Goal: Task Accomplishment & Management: Manage account settings

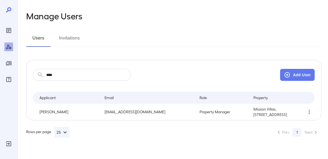
click at [9, 143] on icon "Log Out" at bounding box center [8, 143] width 5 height 5
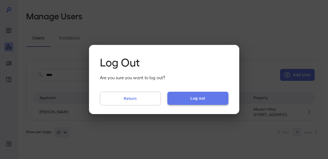
click at [190, 98] on button "Log out" at bounding box center [197, 98] width 61 height 13
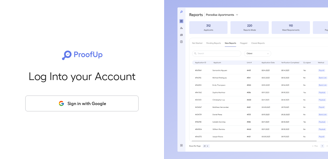
click at [115, 105] on button "Sign in with Google" at bounding box center [81, 103] width 113 height 16
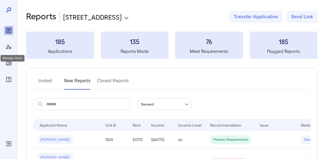
click at [9, 51] on div "Manage Users" at bounding box center [8, 46] width 9 height 9
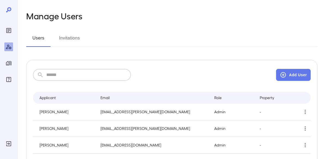
click at [66, 74] on input "text" at bounding box center [88, 75] width 85 height 12
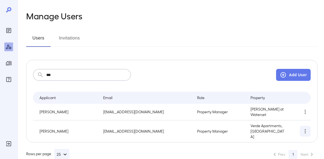
type input "***"
click at [305, 129] on icon "simple table" at bounding box center [305, 131] width 7 height 7
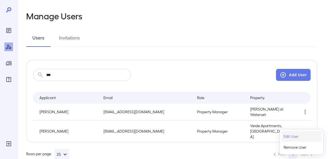
click at [297, 136] on p "Edit User" at bounding box center [290, 136] width 15 height 5
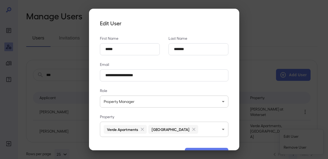
click at [189, 130] on body "**********" at bounding box center [164, 79] width 328 height 159
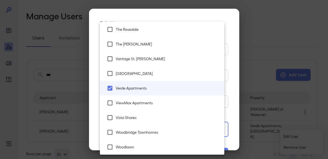
scroll to position [208, 0]
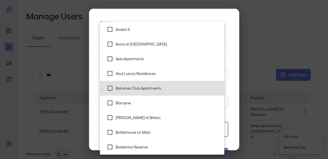
click at [162, 88] on span "Balcones Club Apartments" at bounding box center [168, 87] width 104 height 5
type input "**********"
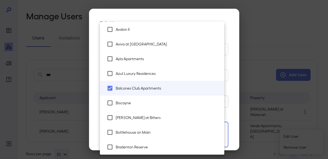
scroll to position [1059, 0]
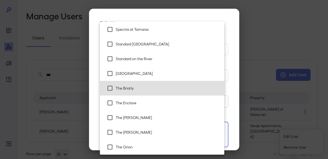
click at [161, 100] on span "The Enclave" at bounding box center [168, 102] width 104 height 5
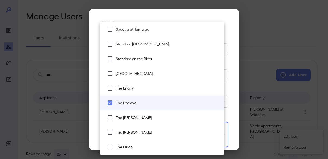
scroll to position [1087, 0]
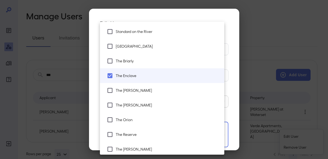
click at [157, 120] on span "The Orion" at bounding box center [168, 119] width 104 height 5
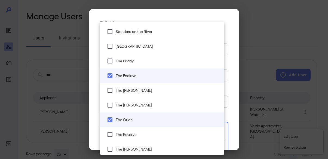
click at [156, 130] on li "The Reserve" at bounding box center [162, 134] width 124 height 15
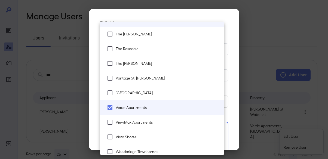
scroll to position [1238, 0]
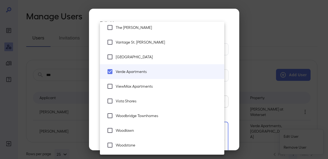
click at [161, 143] on span "Woodstone" at bounding box center [168, 144] width 104 height 5
type input "**********"
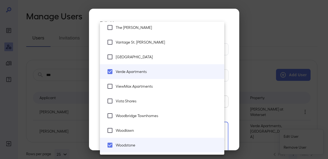
click at [229, 118] on div at bounding box center [164, 79] width 328 height 159
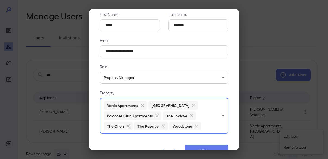
scroll to position [40, 0]
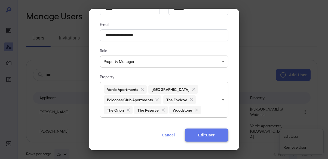
click at [211, 131] on button "Edit User" at bounding box center [207, 134] width 44 height 13
